Goal: Transaction & Acquisition: Purchase product/service

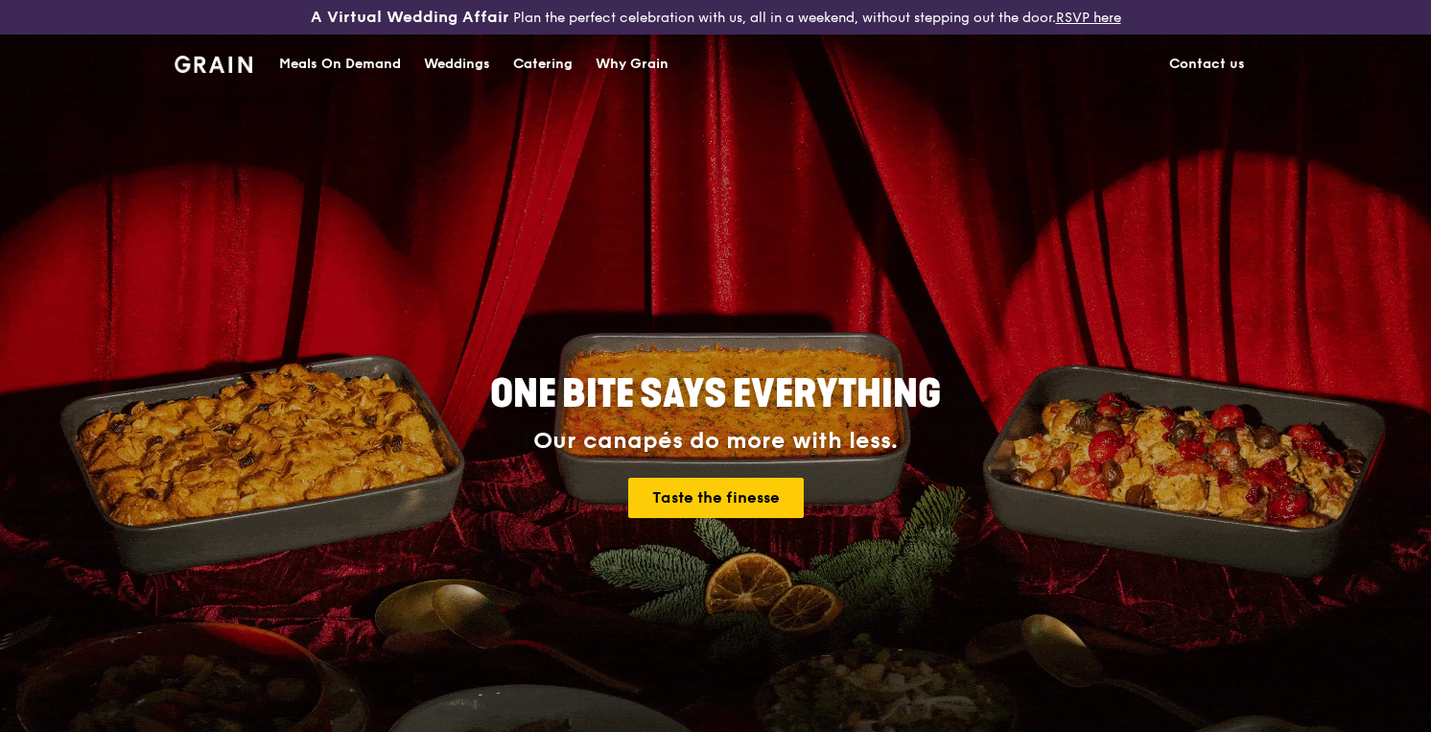
click at [453, 60] on div "Weddings" at bounding box center [457, 64] width 66 height 58
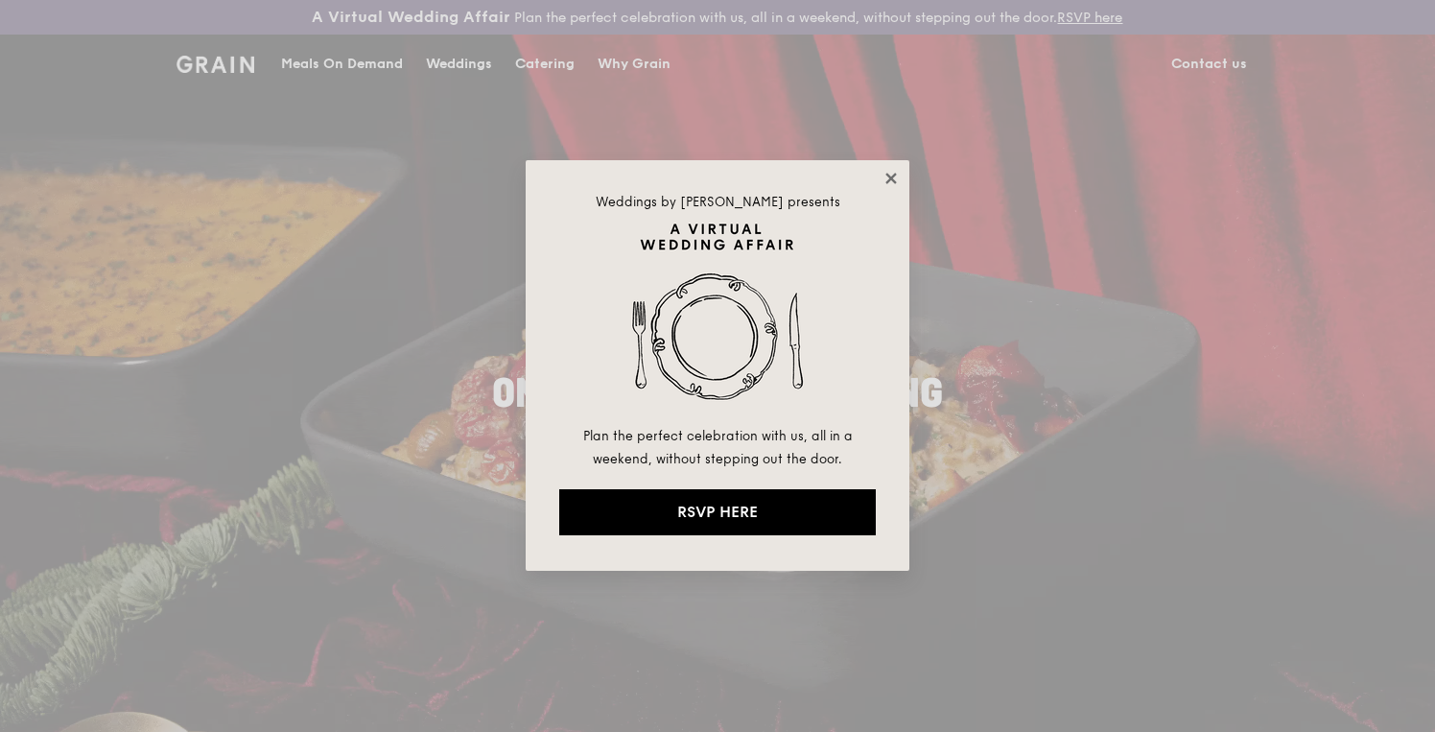
click at [898, 185] on icon at bounding box center [891, 178] width 17 height 17
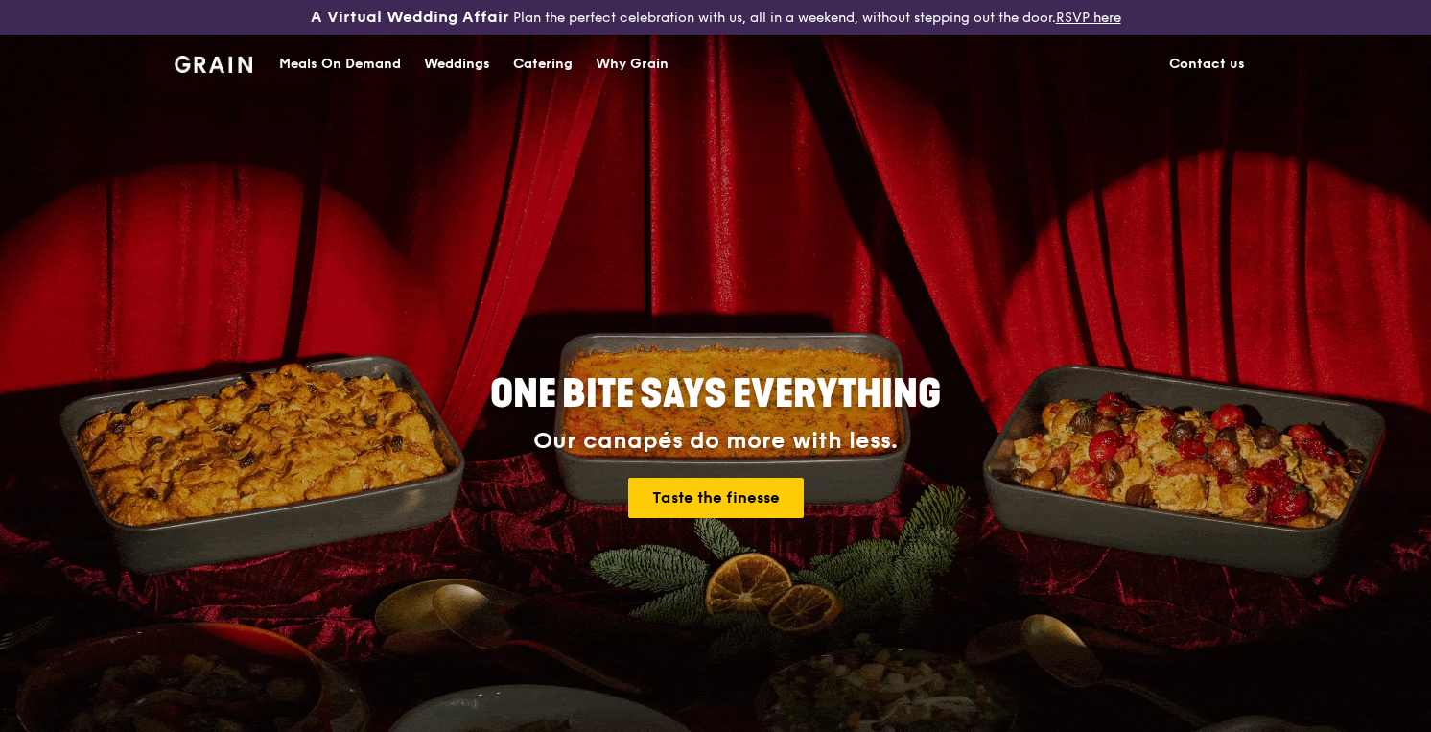
click at [313, 67] on div "Meals On Demand" at bounding box center [340, 64] width 122 height 58
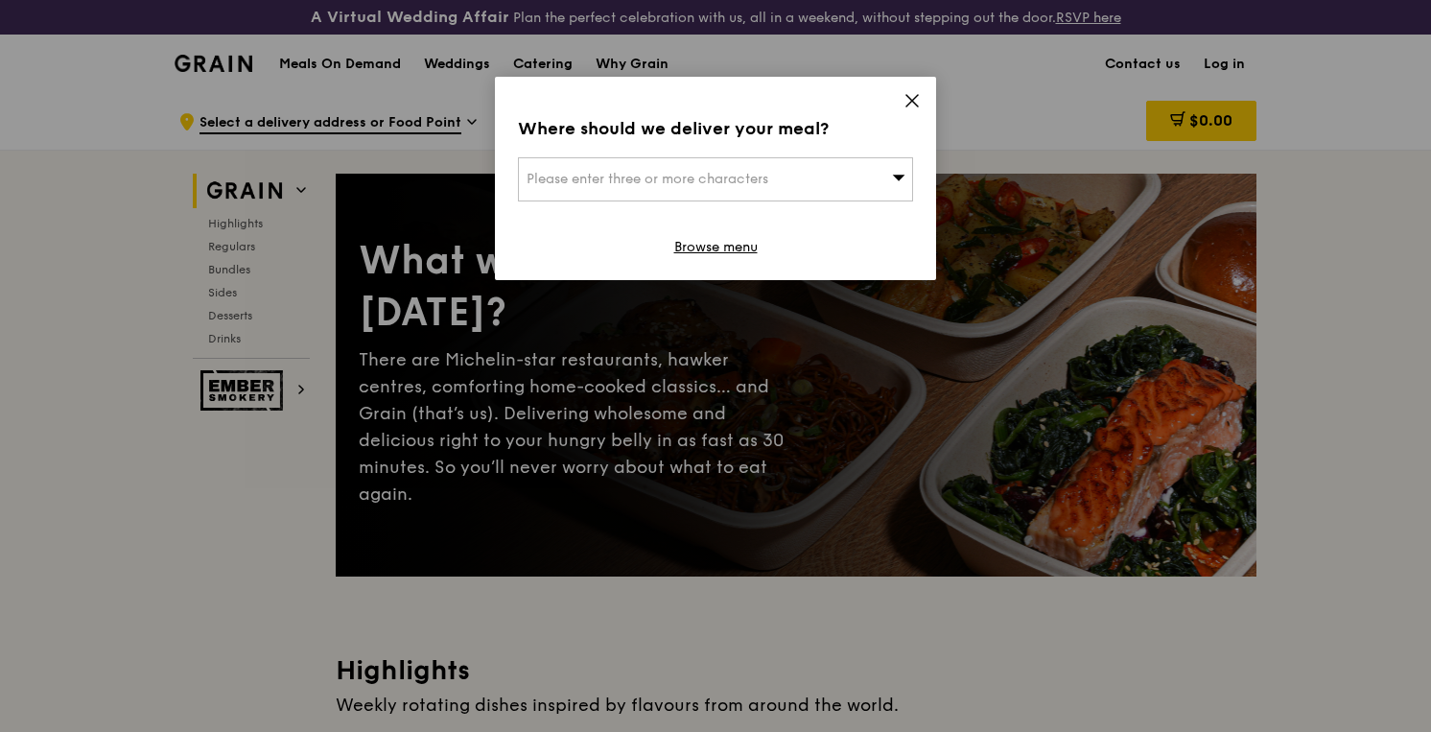
click at [799, 184] on div "Please enter three or more characters" at bounding box center [715, 179] width 395 height 44
click at [906, 106] on icon at bounding box center [912, 100] width 17 height 17
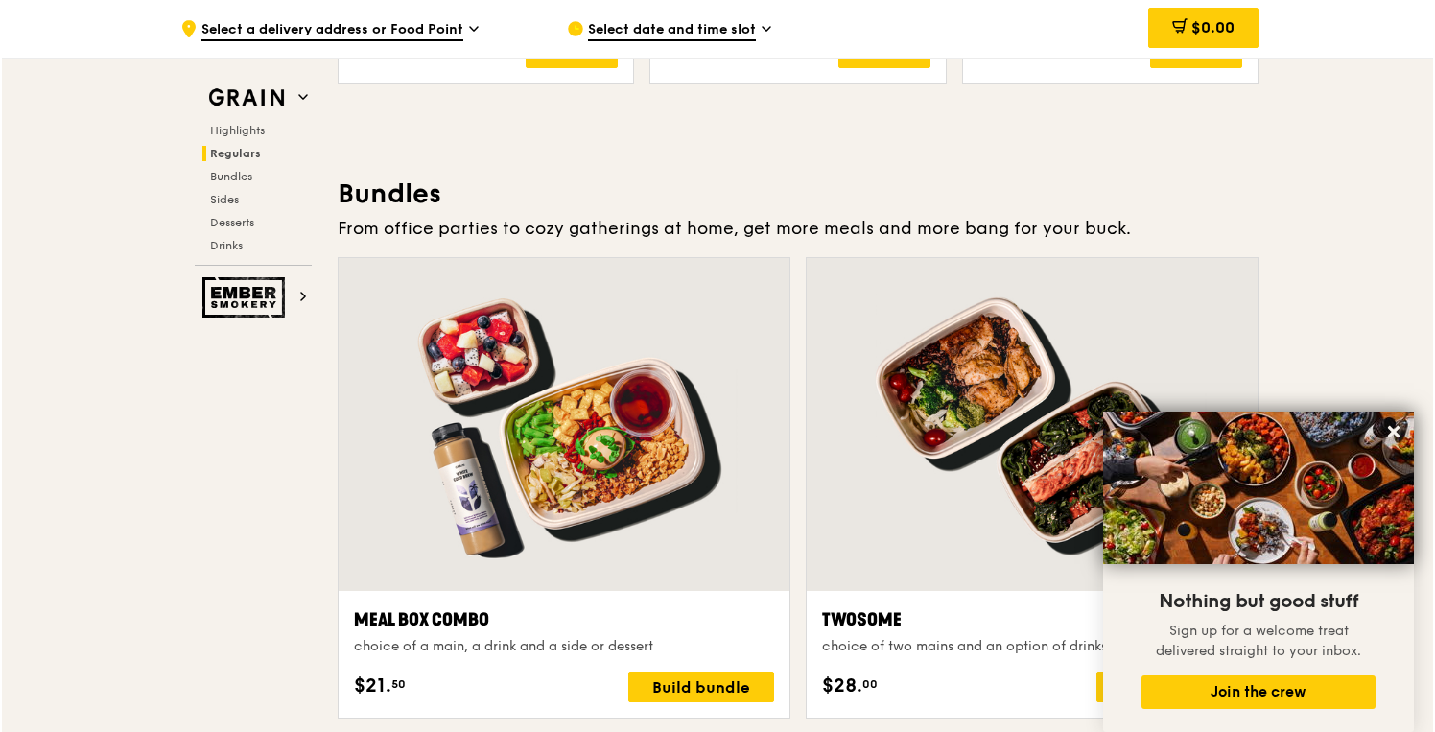
scroll to position [2856, 0]
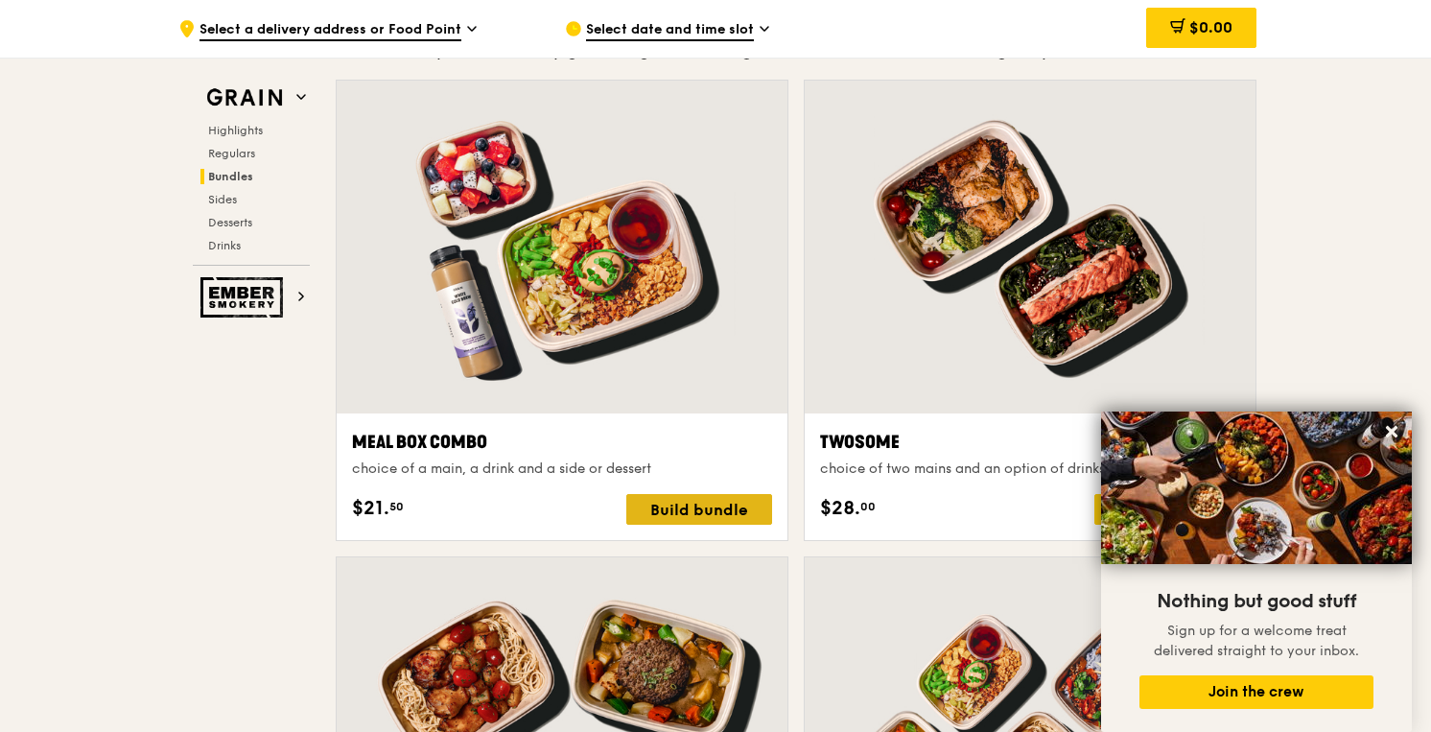
click at [705, 516] on div "Build bundle" at bounding box center [699, 509] width 146 height 31
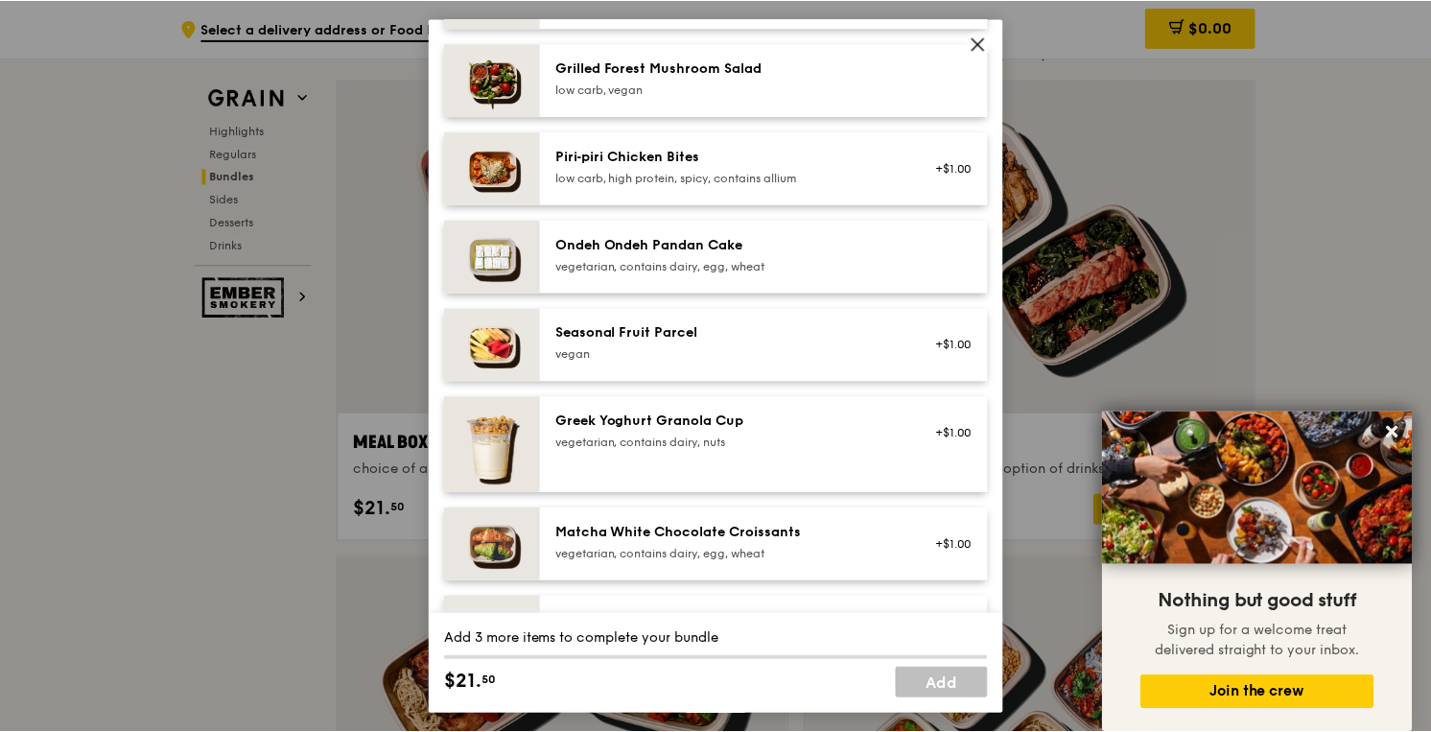
scroll to position [1530, 0]
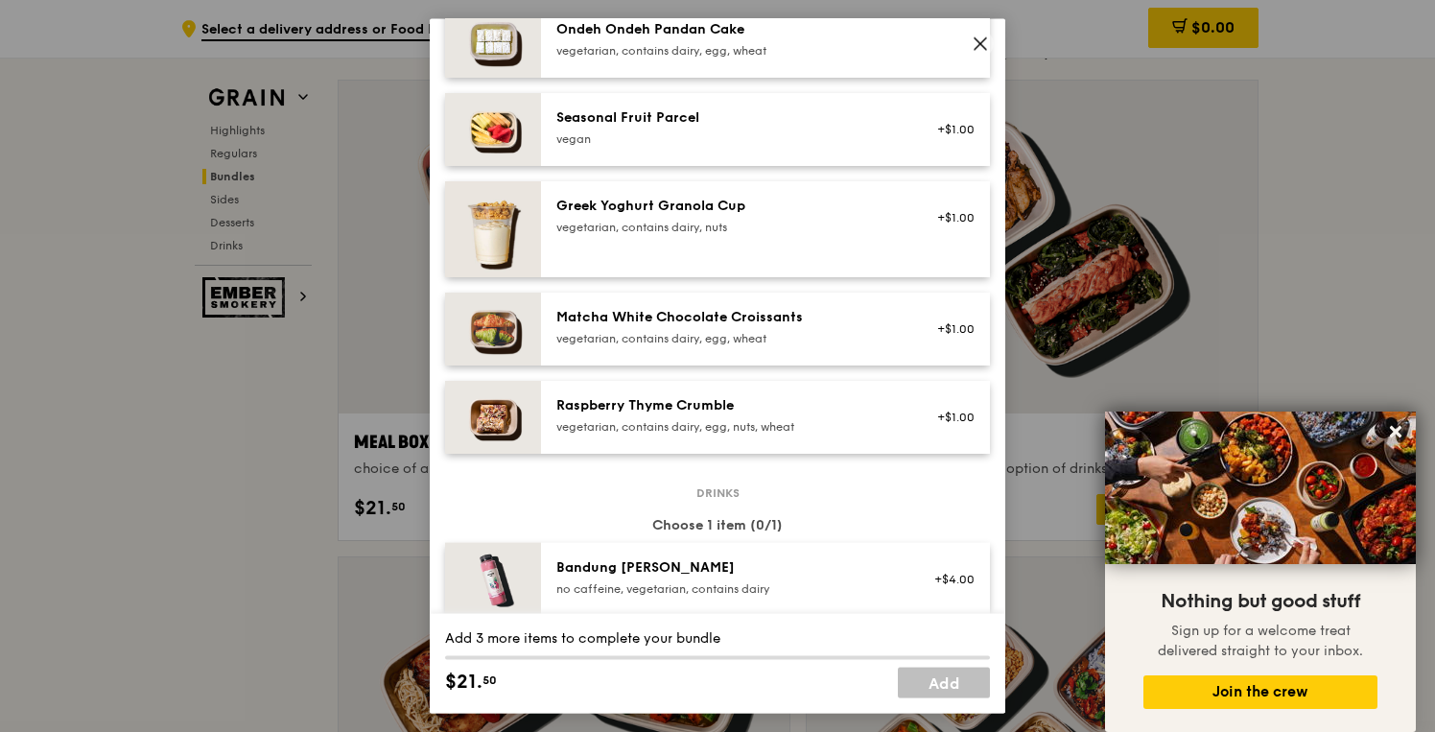
click at [728, 453] on div "Raspberry Thyme Crumble vegetarian, contains dairy, egg, nuts, wheat +$1.00" at bounding box center [765, 416] width 449 height 73
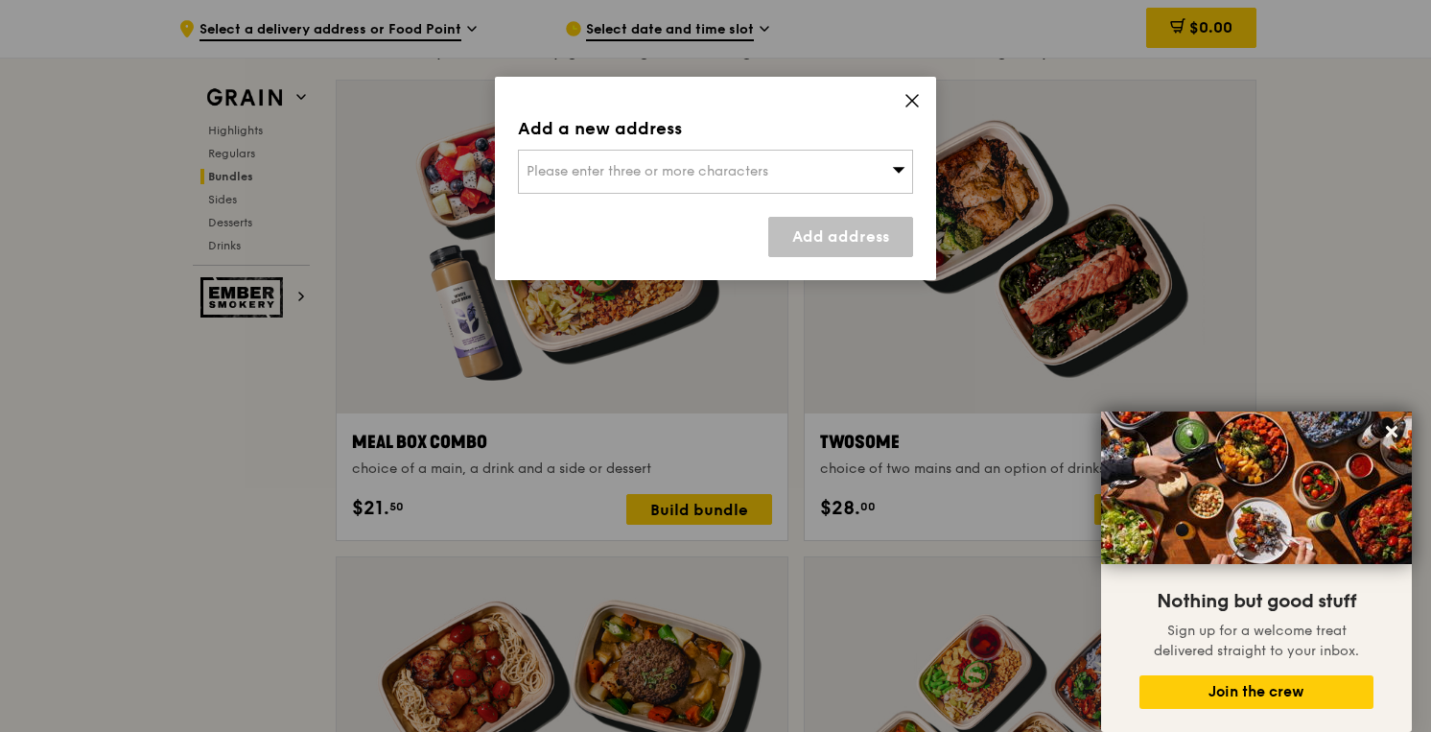
click at [898, 99] on div "Add a new address Please enter three or more characters Add address" at bounding box center [715, 178] width 441 height 203
click at [907, 95] on icon at bounding box center [913, 101] width 12 height 12
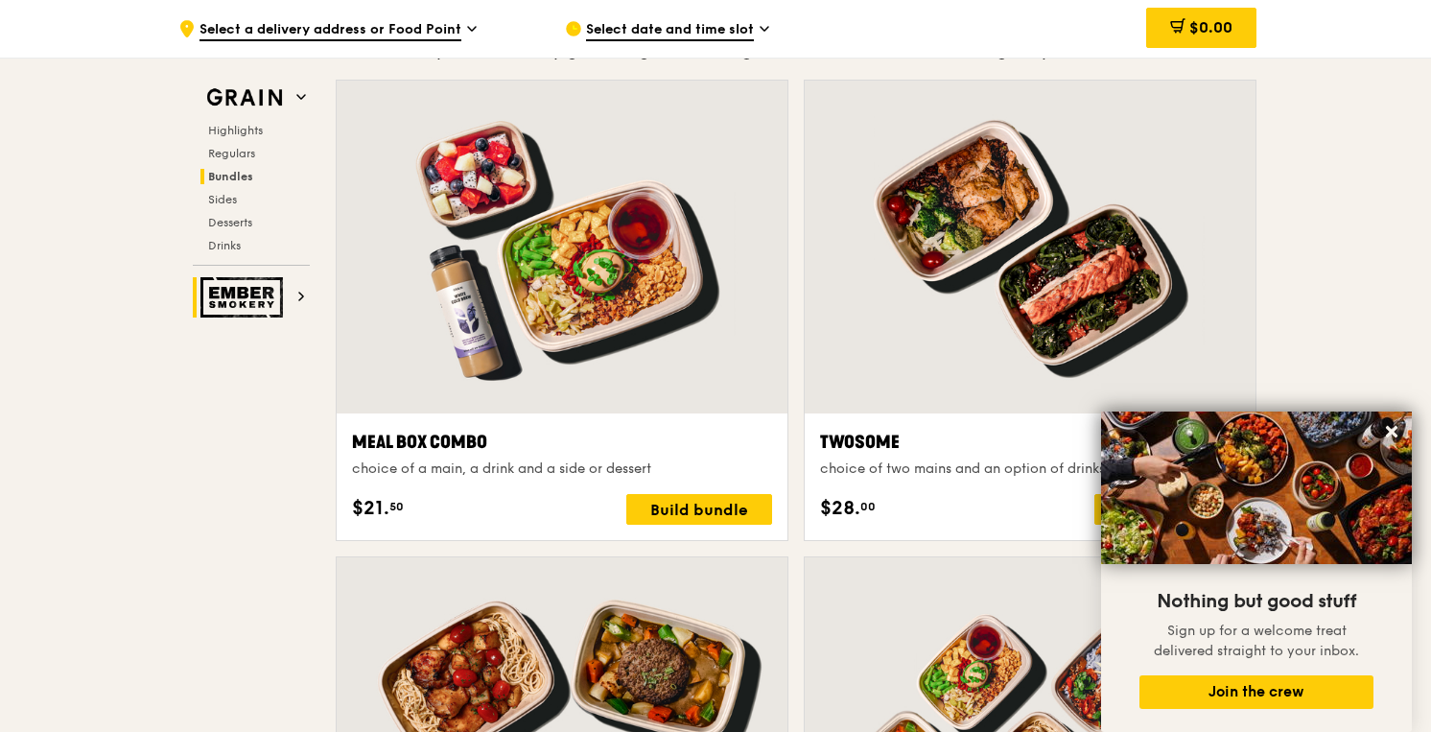
click at [251, 288] on img at bounding box center [245, 297] width 88 height 40
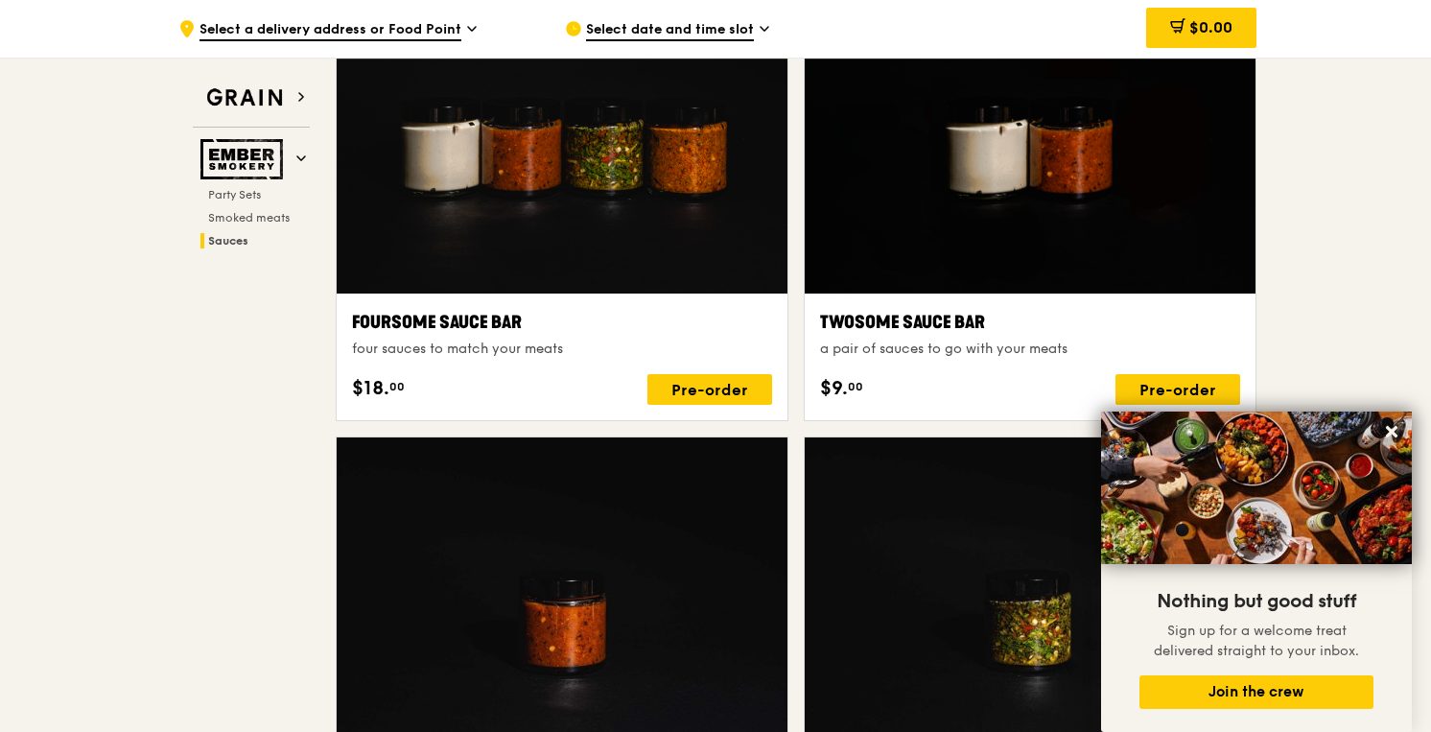
scroll to position [1580, 0]
